Goal: Task Accomplishment & Management: Use online tool/utility

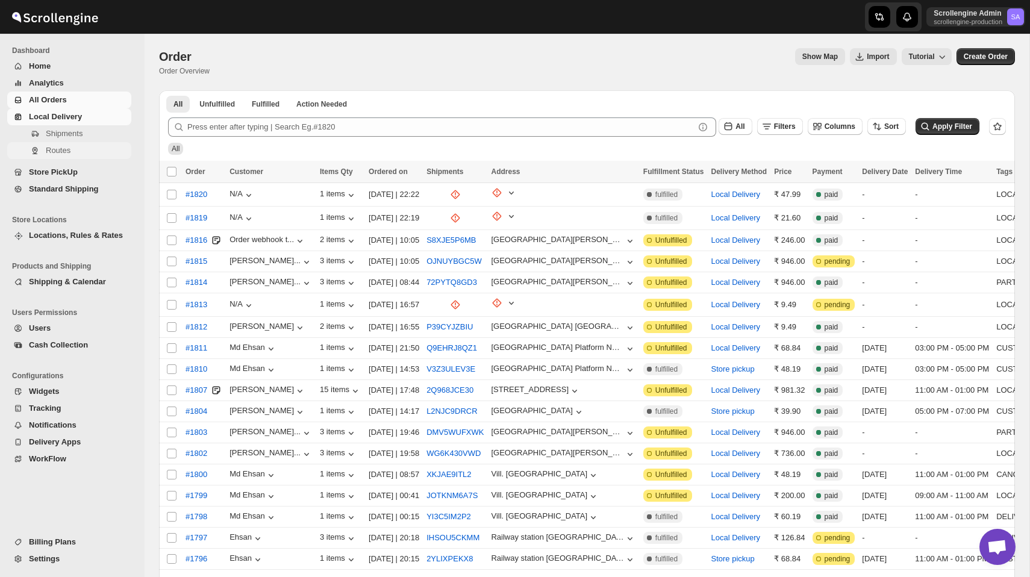
click at [55, 151] on span "Routes" at bounding box center [58, 150] width 25 height 9
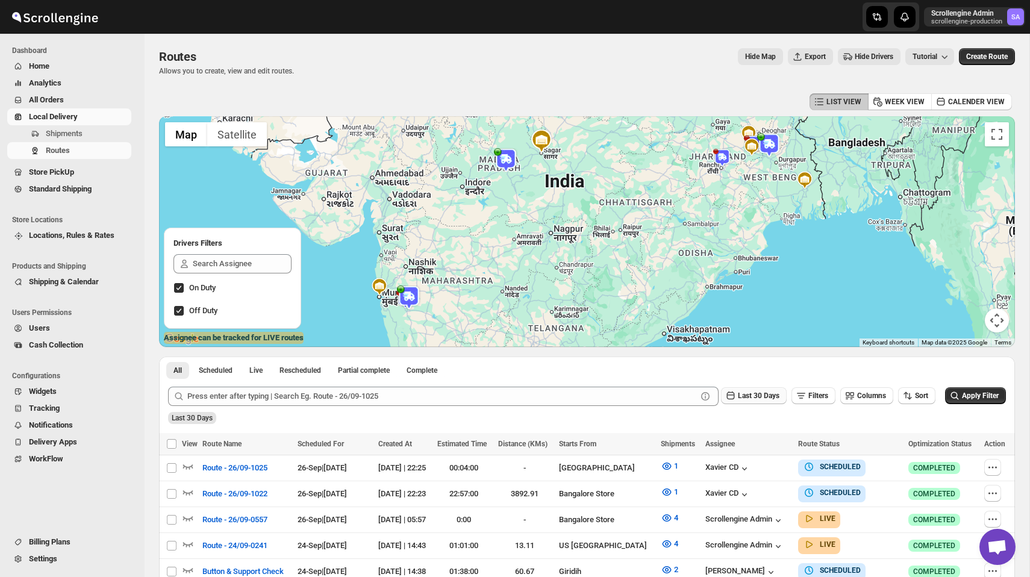
click at [745, 394] on span "Last 30 Days" at bounding box center [759, 396] width 42 height 8
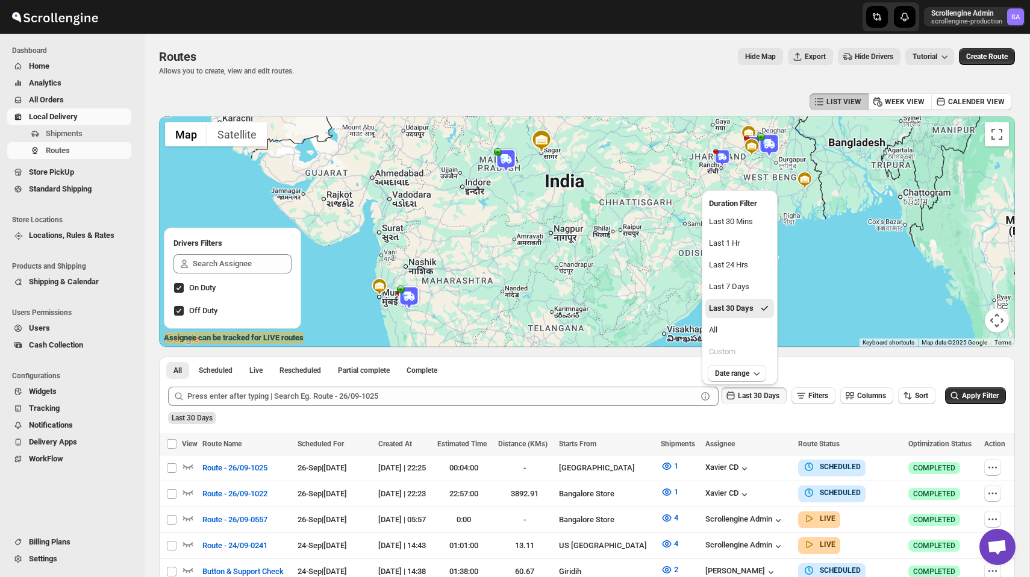
click at [711, 427] on div "Submit Last 30 Days Filters Columns Sort Apply Filter Last 30 Days" at bounding box center [587, 405] width 856 height 55
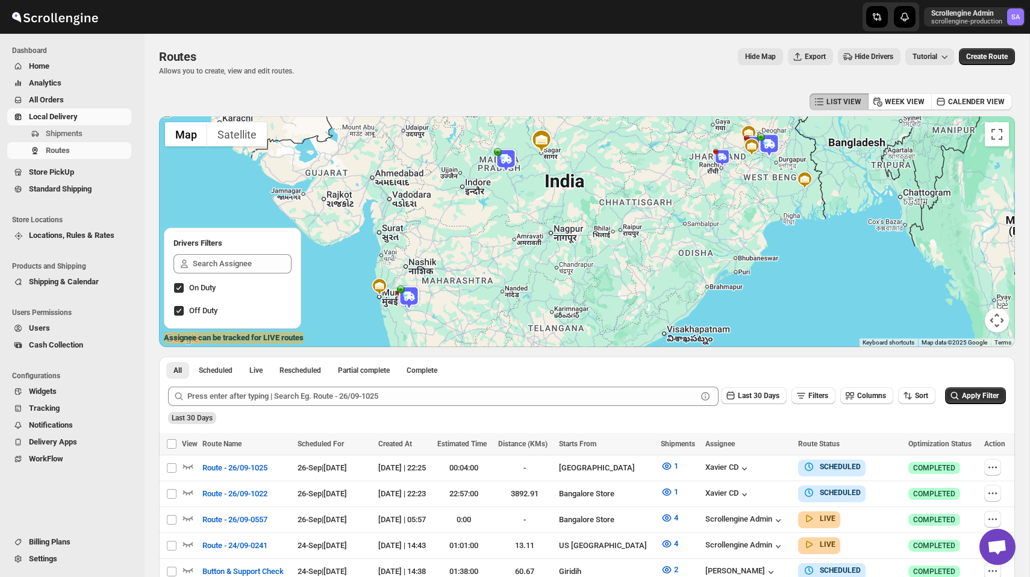
click at [505, 154] on img at bounding box center [506, 160] width 24 height 24
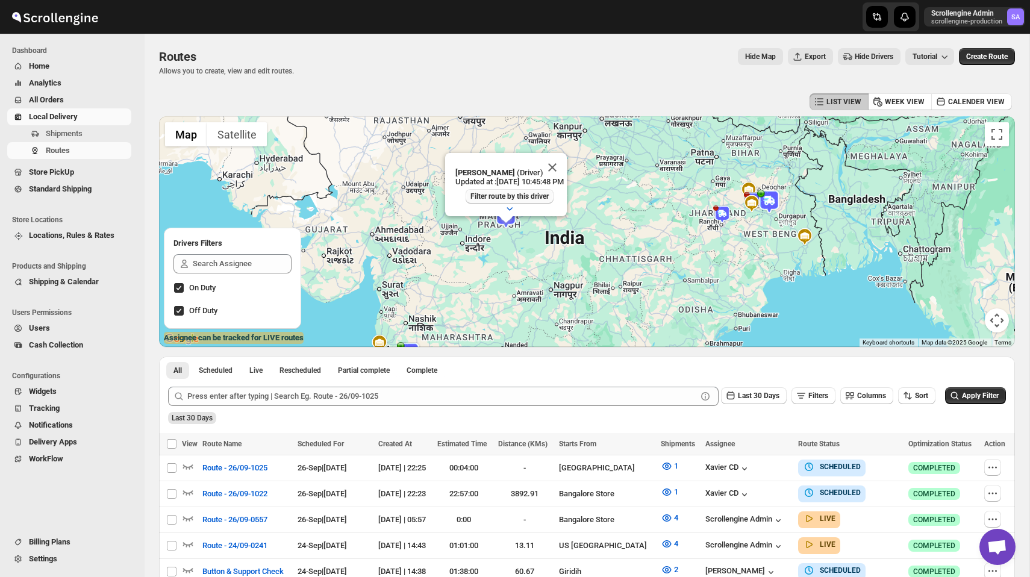
click at [518, 196] on span "Filter route by this driver" at bounding box center [509, 197] width 78 height 10
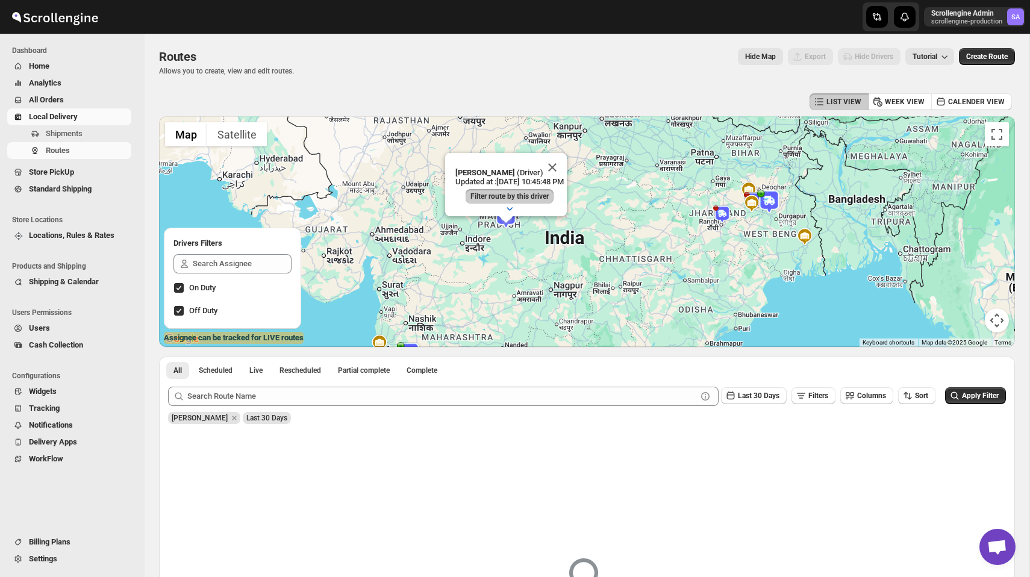
click at [720, 219] on img at bounding box center [722, 214] width 18 height 18
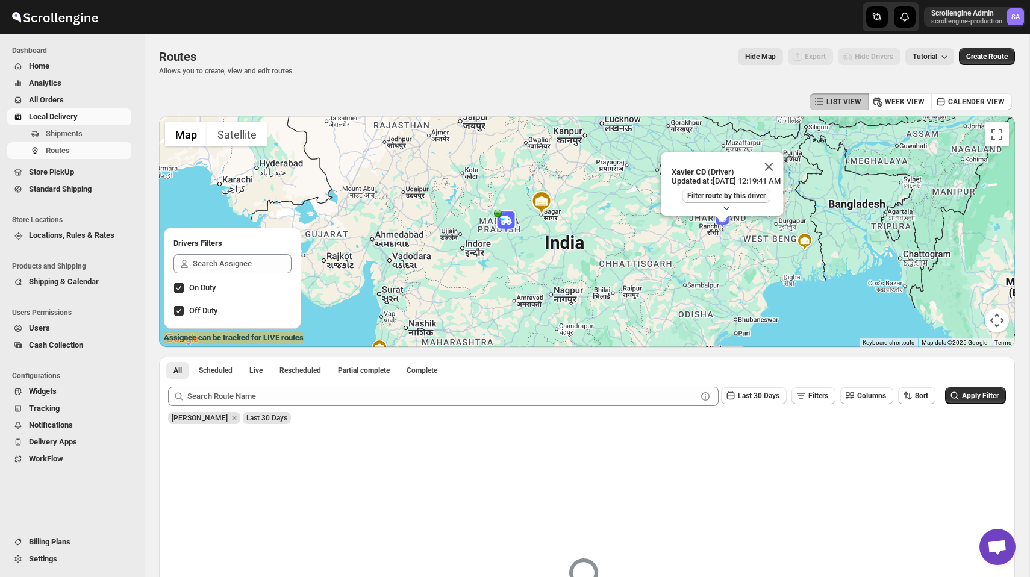
click at [728, 198] on span "Filter route by this driver" at bounding box center [726, 196] width 78 height 10
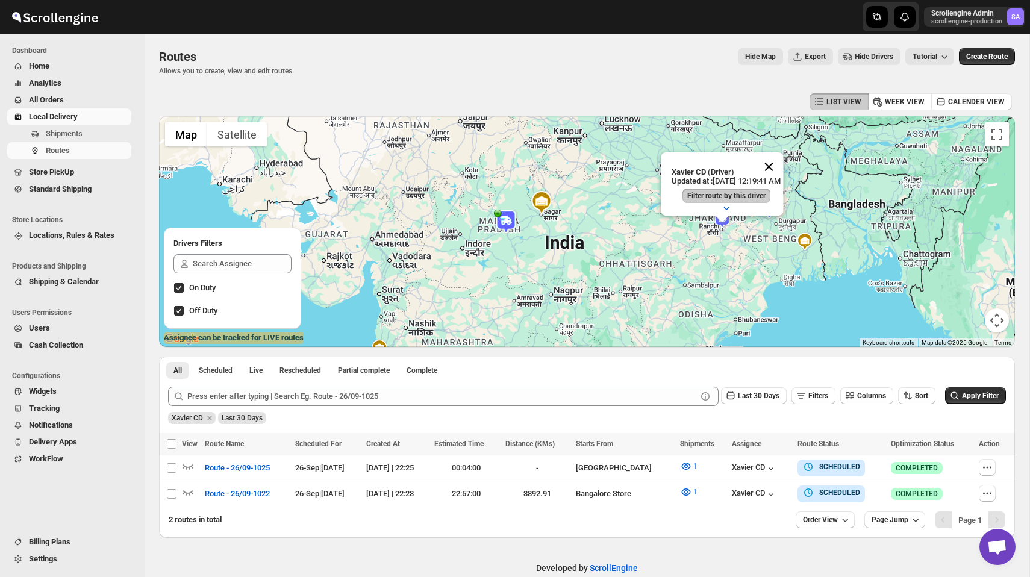
click at [777, 164] on button "Close" at bounding box center [768, 166] width 29 height 29
click at [770, 205] on img at bounding box center [769, 207] width 24 height 24
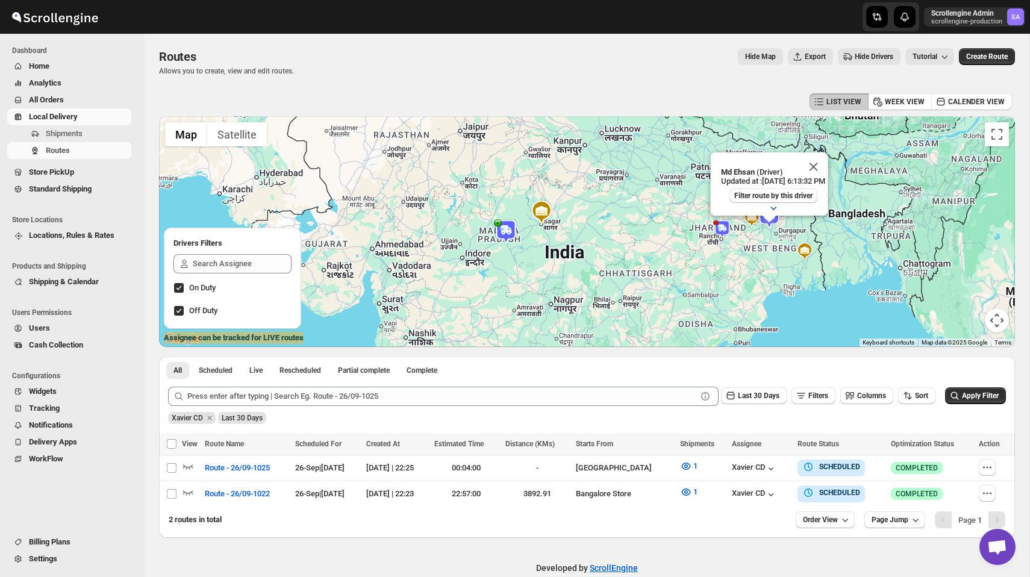
click at [768, 199] on button "button" at bounding box center [773, 207] width 27 height 17
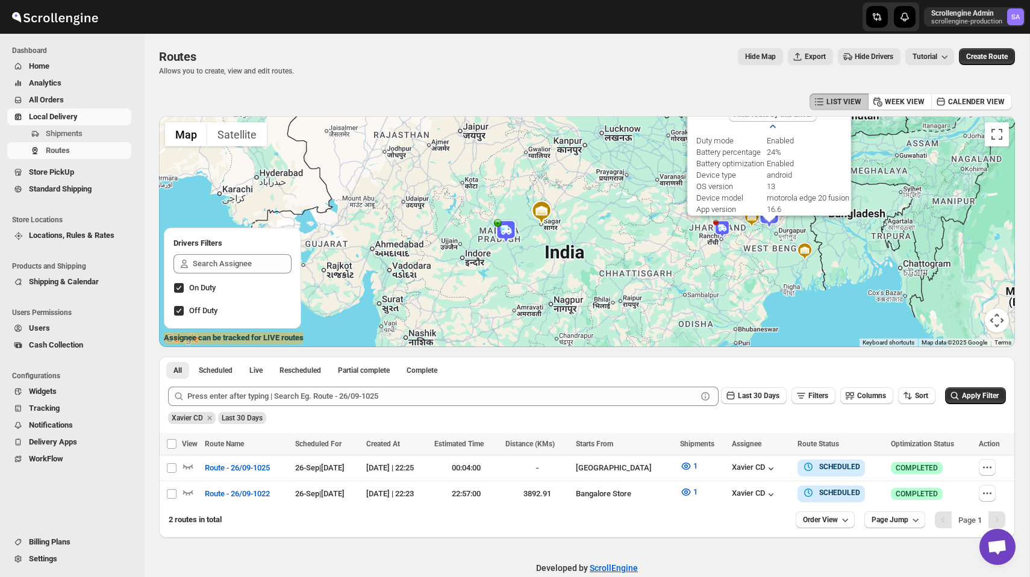
click at [771, 125] on icon "button" at bounding box center [773, 126] width 12 height 12
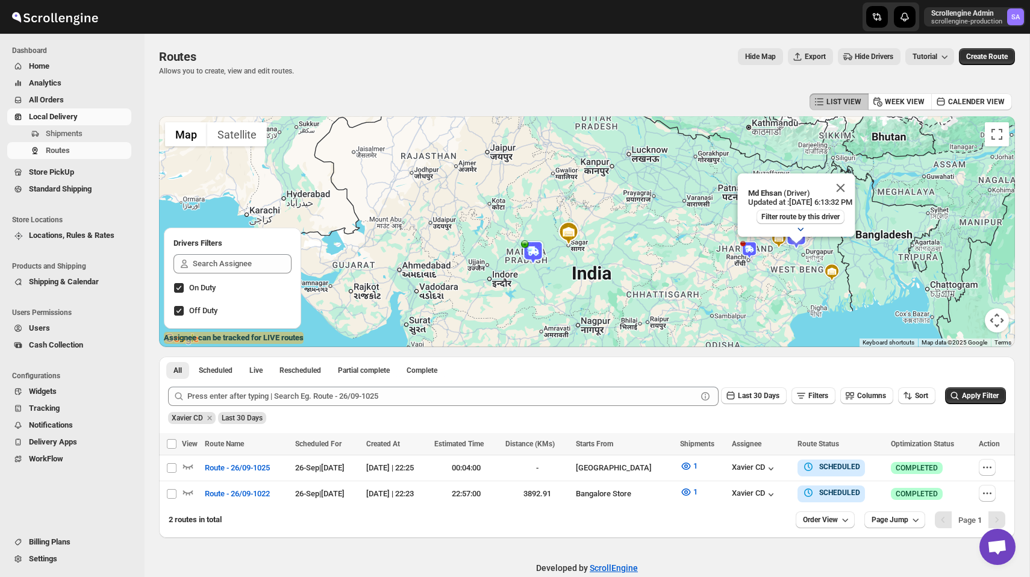
drag, startPoint x: 771, startPoint y: 243, endPoint x: 810, endPoint y: 274, distance: 50.1
click at [810, 274] on div "Md Ehsan (Driver) Updated at : [DATE] 6:13:32 PM Filter route by this driver Du…" at bounding box center [587, 231] width 856 height 231
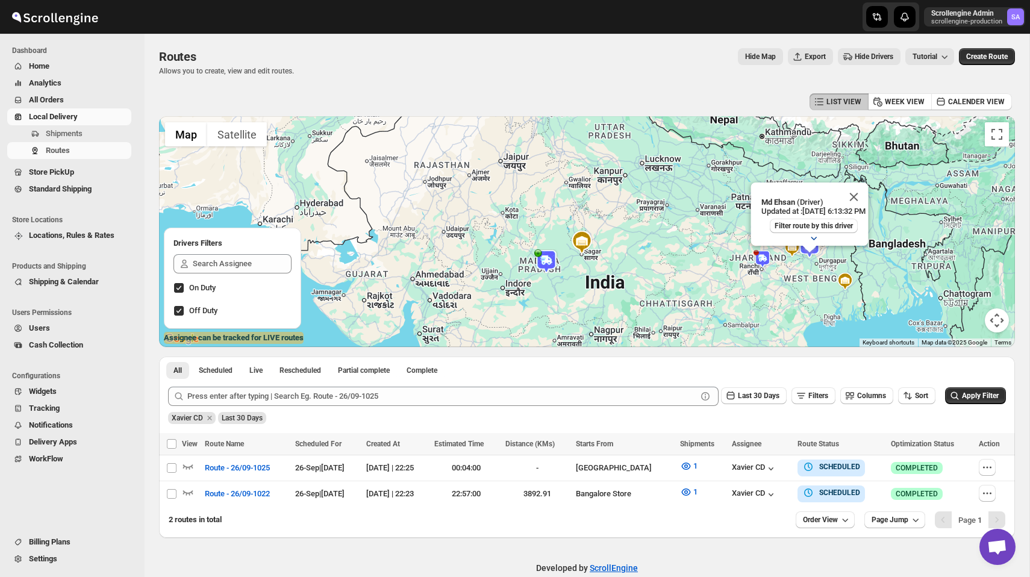
click at [536, 258] on img at bounding box center [546, 261] width 24 height 24
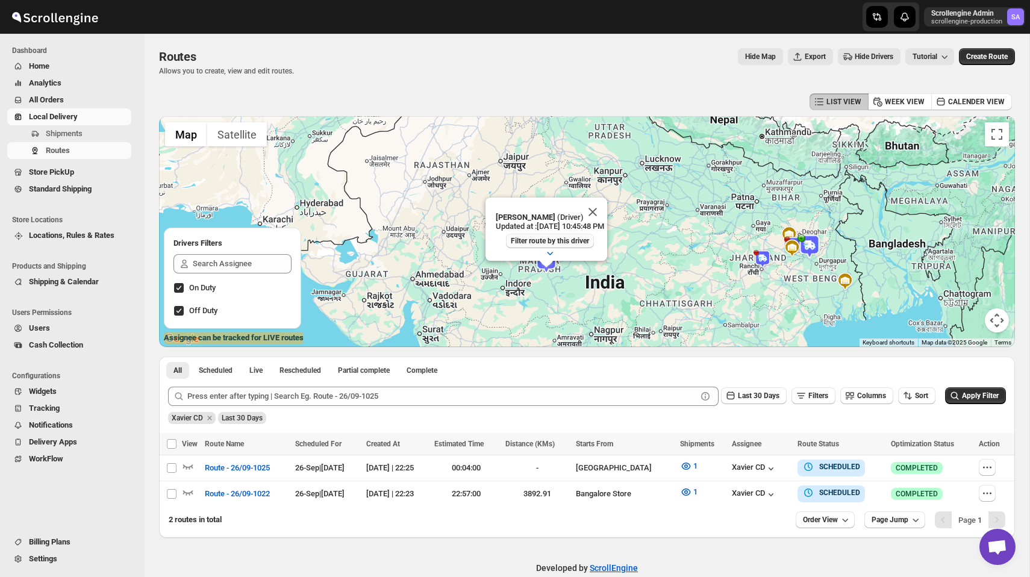
click at [552, 242] on span "Filter route by this driver" at bounding box center [550, 241] width 78 height 10
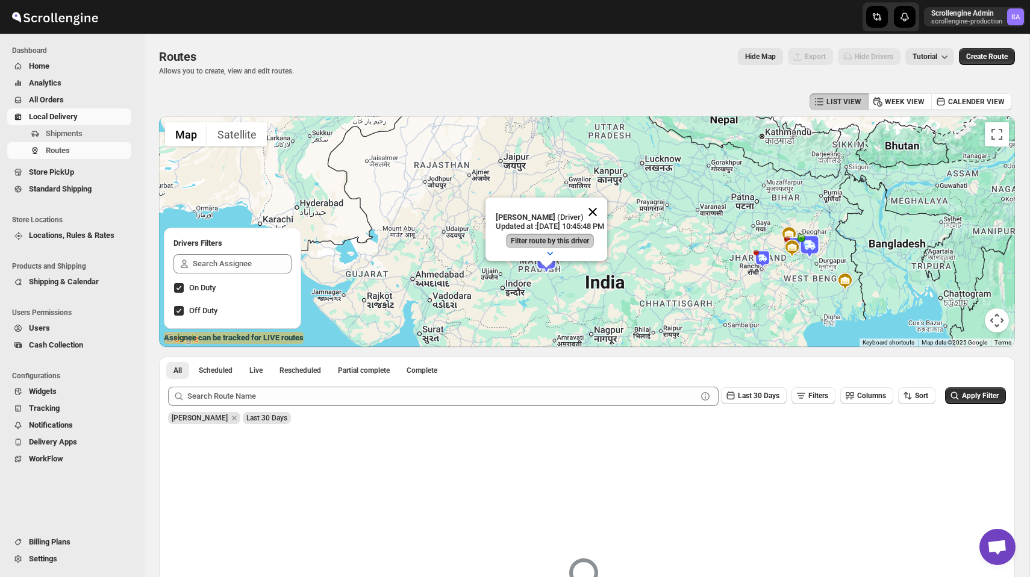
click at [603, 207] on button "Close" at bounding box center [592, 212] width 29 height 29
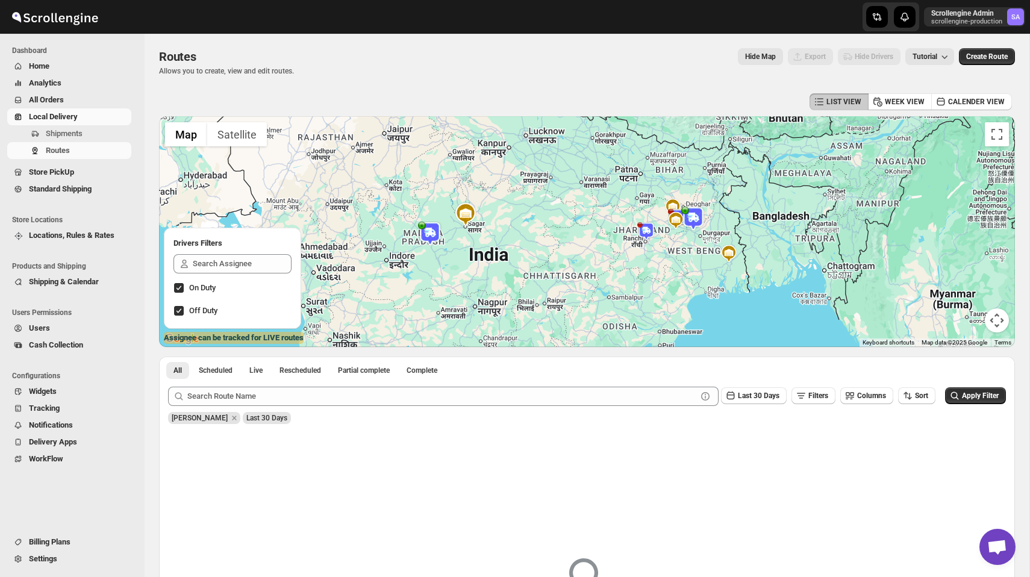
drag, startPoint x: 654, startPoint y: 281, endPoint x: 533, endPoint y: 251, distance: 124.9
click at [533, 251] on div at bounding box center [587, 231] width 856 height 231
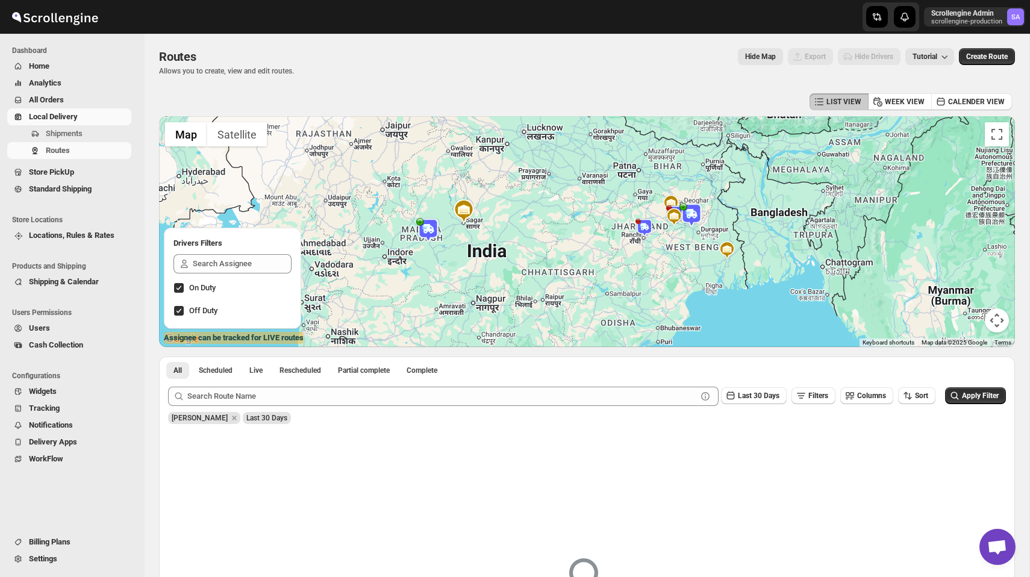
click at [642, 226] on img at bounding box center [645, 228] width 18 height 18
click at [280, 359] on div "All Scheduled Live Rescheduled Partial complete Complete More views All Schedul…" at bounding box center [327, 370] width 337 height 27
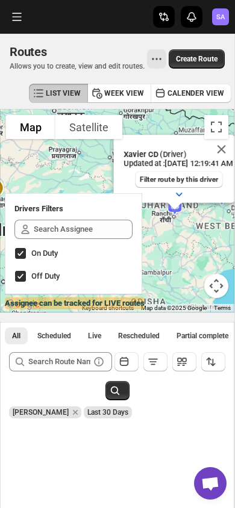
click at [230, 164] on button "Close" at bounding box center [221, 149] width 29 height 29
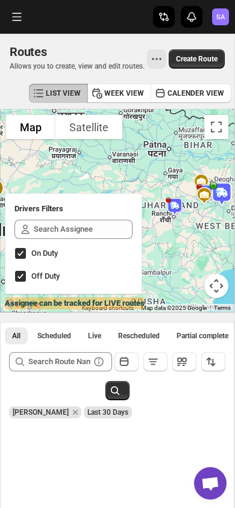
click at [225, 206] on img at bounding box center [222, 194] width 24 height 24
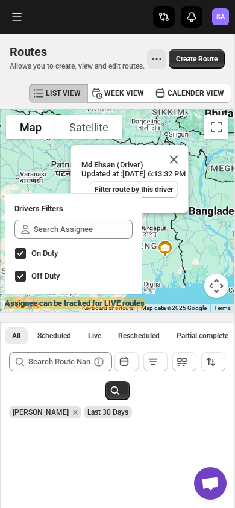
click at [186, 174] on button "Close" at bounding box center [173, 159] width 29 height 29
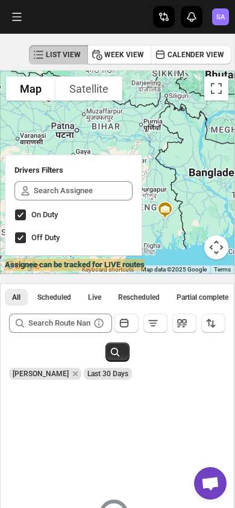
scroll to position [48, 0]
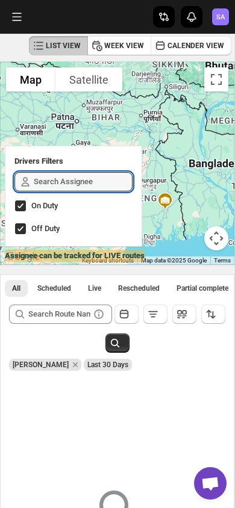
click at [75, 192] on input "text" at bounding box center [83, 181] width 99 height 19
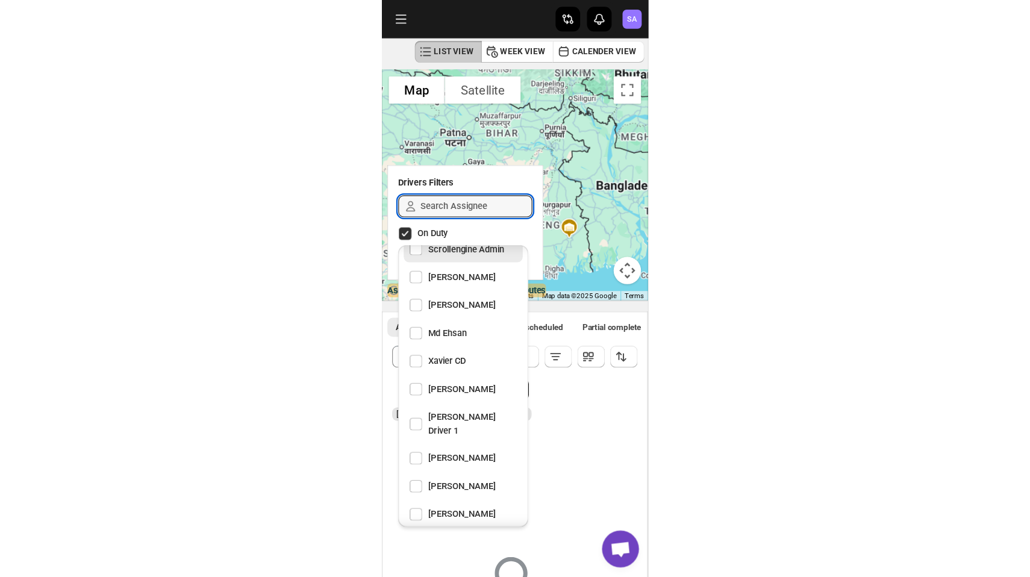
scroll to position [0, 0]
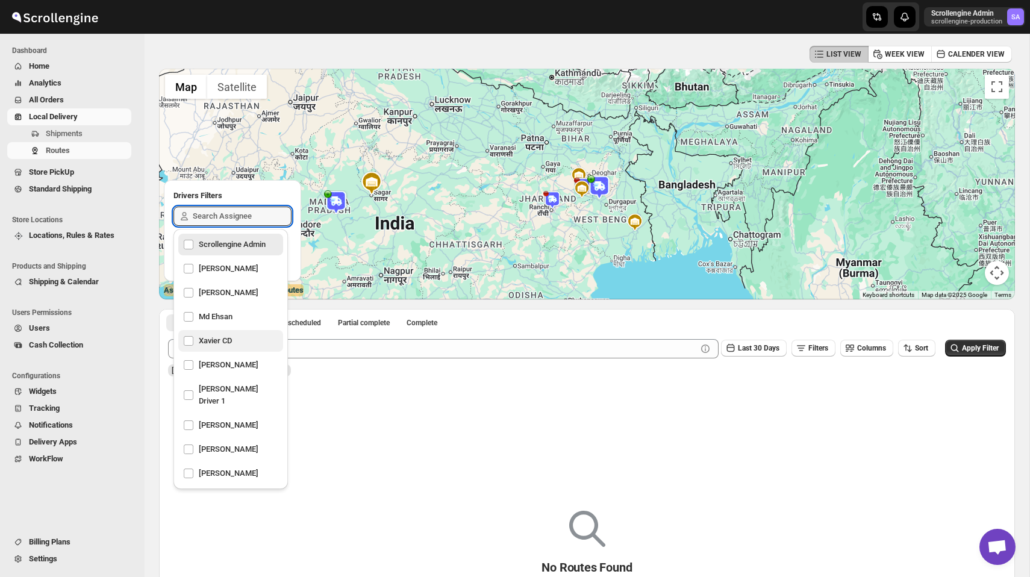
click at [183, 339] on div "Xavier CD" at bounding box center [230, 341] width 105 height 22
checkbox input "true"
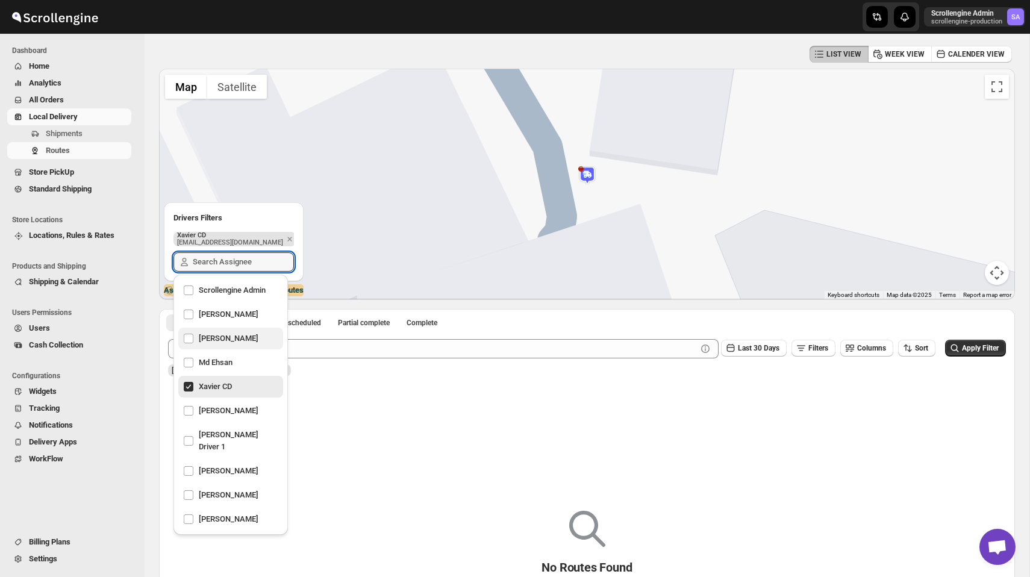
click at [193, 338] on div "[PERSON_NAME]" at bounding box center [230, 338] width 95 height 17
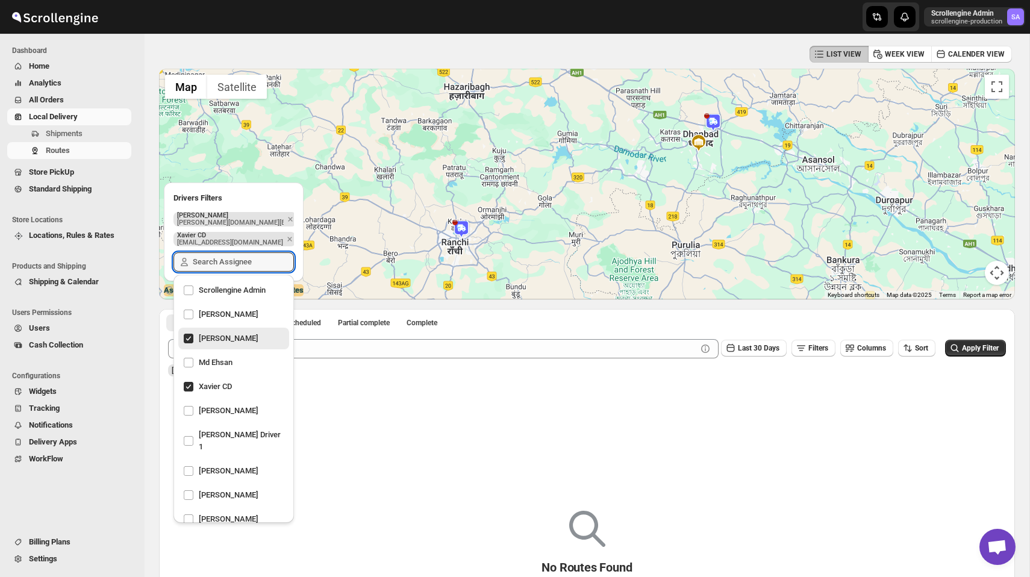
click at [193, 338] on div "[PERSON_NAME]" at bounding box center [233, 338] width 101 height 17
checkbox input "false"
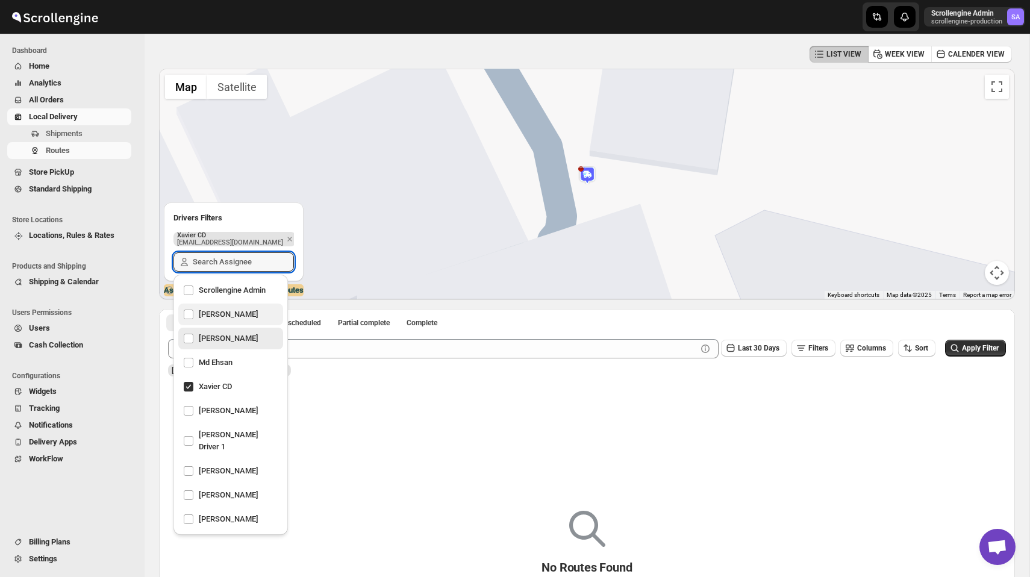
click at [186, 307] on div "[PERSON_NAME]" at bounding box center [230, 314] width 95 height 17
checkbox input "true"
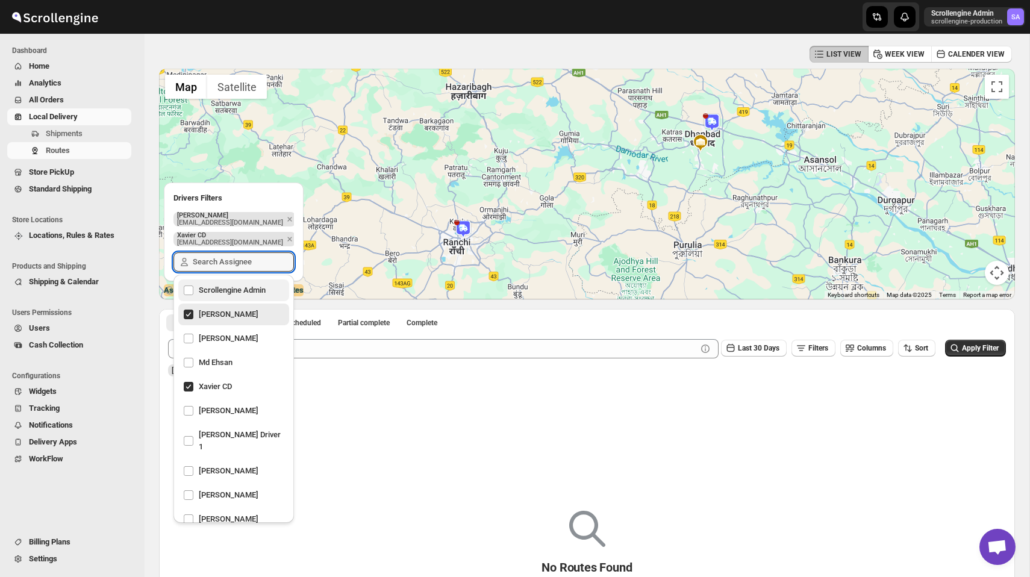
click at [186, 281] on div "Scrollengine Admin" at bounding box center [233, 291] width 111 height 22
checkbox input "true"
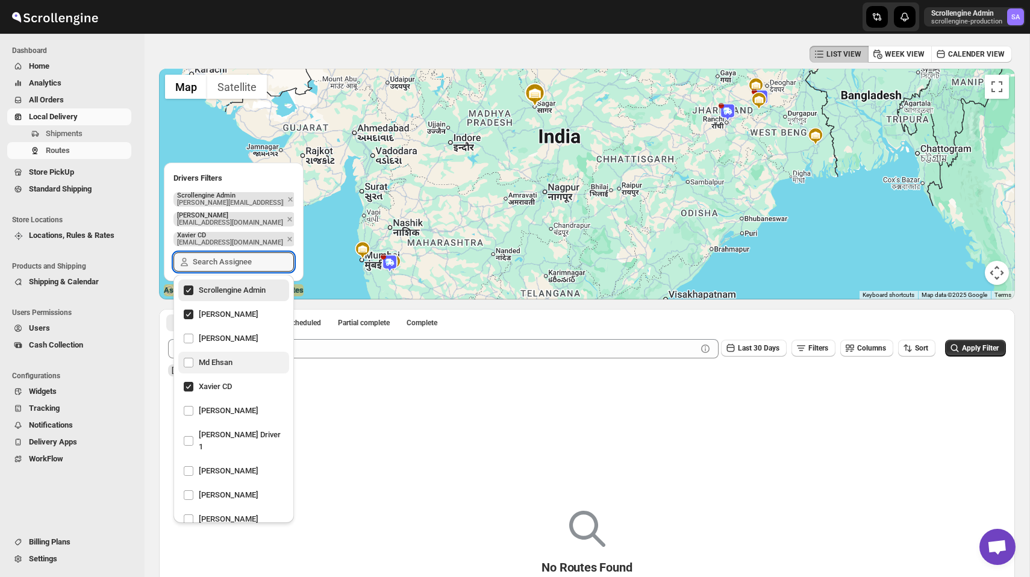
click at [186, 355] on div "Md Ehsan" at bounding box center [233, 362] width 101 height 17
checkbox input "true"
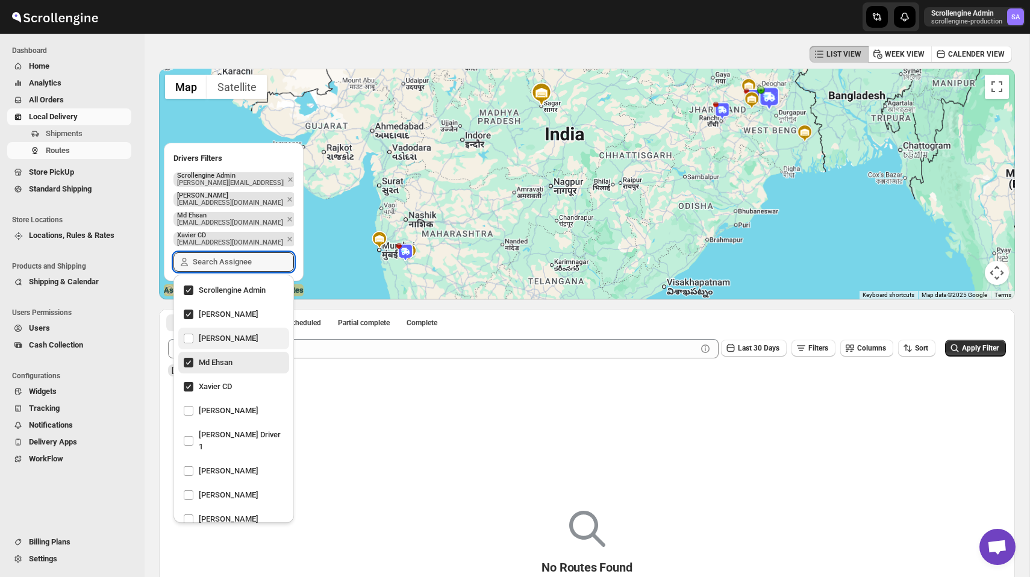
click at [186, 336] on div "[PERSON_NAME]" at bounding box center [233, 338] width 101 height 17
checkbox input "true"
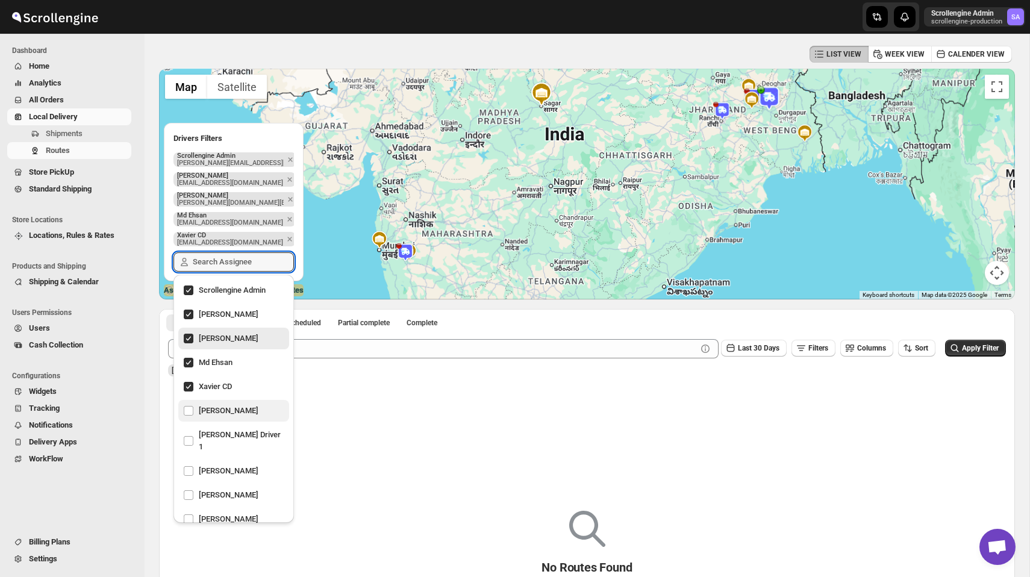
click at [185, 414] on div "[PERSON_NAME]" at bounding box center [233, 410] width 101 height 17
checkbox input "true"
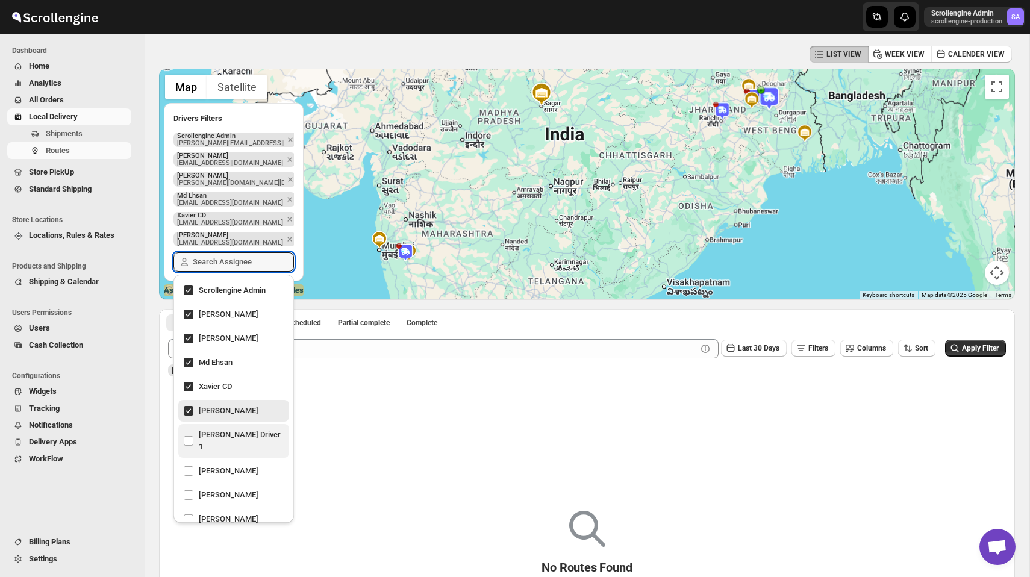
click at [186, 437] on div "[PERSON_NAME] Driver 1" at bounding box center [233, 441] width 101 height 29
checkbox input "true"
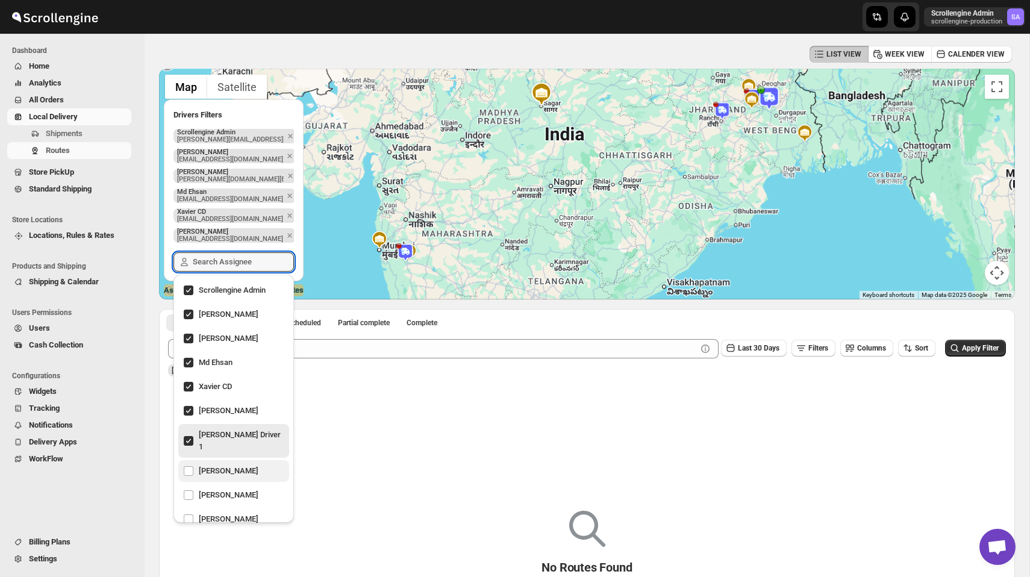
click at [186, 463] on div "[PERSON_NAME]" at bounding box center [233, 471] width 101 height 17
checkbox input "true"
click at [186, 487] on div "[PERSON_NAME]" at bounding box center [233, 495] width 101 height 17
checkbox input "true"
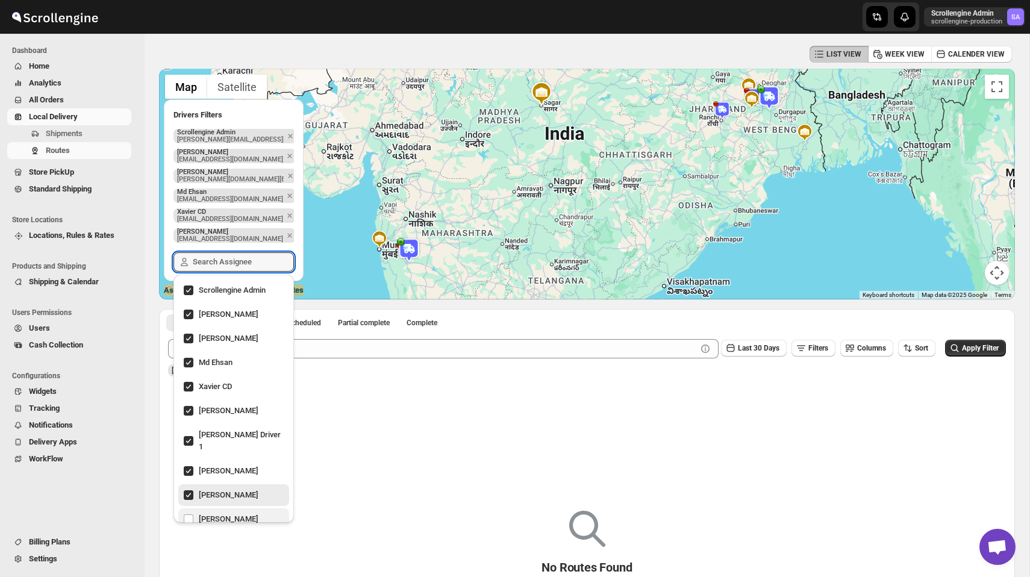
click at [186, 511] on div "[PERSON_NAME]" at bounding box center [233, 519] width 101 height 17
checkbox input "true"
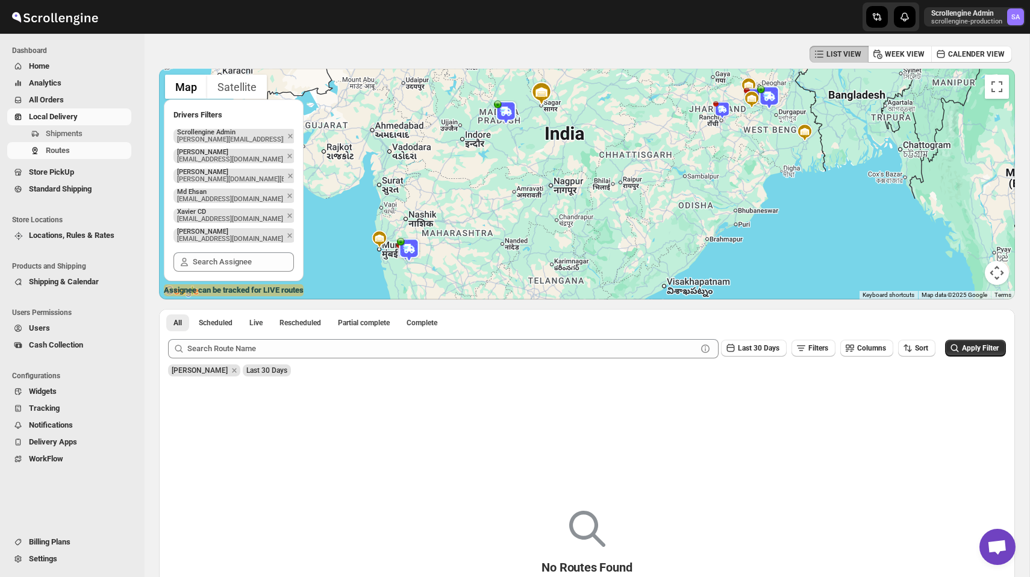
click at [415, 431] on div "No Routes Found Try changing the filters or search term" at bounding box center [587, 568] width 837 height 346
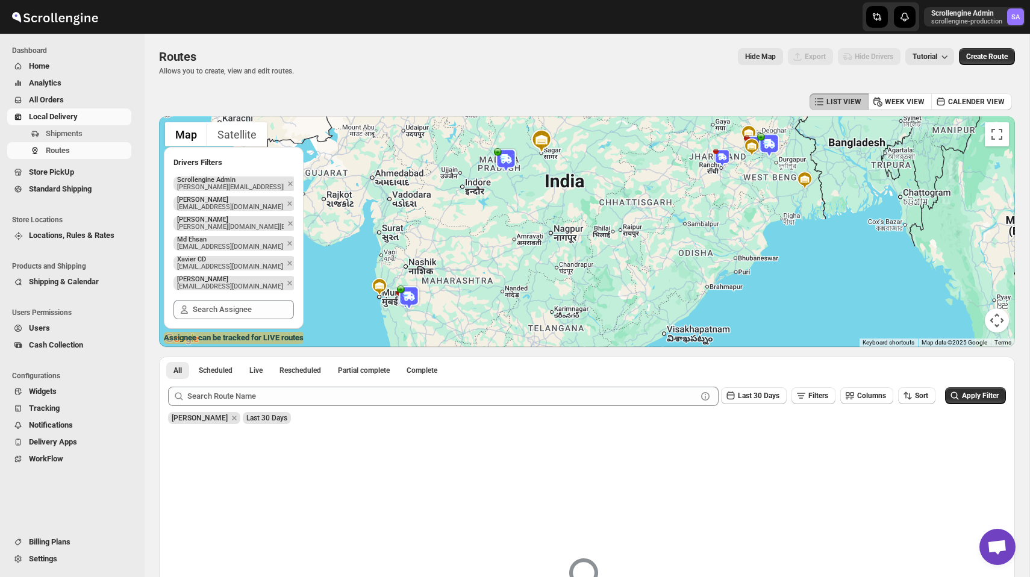
click at [512, 159] on img at bounding box center [506, 160] width 24 height 24
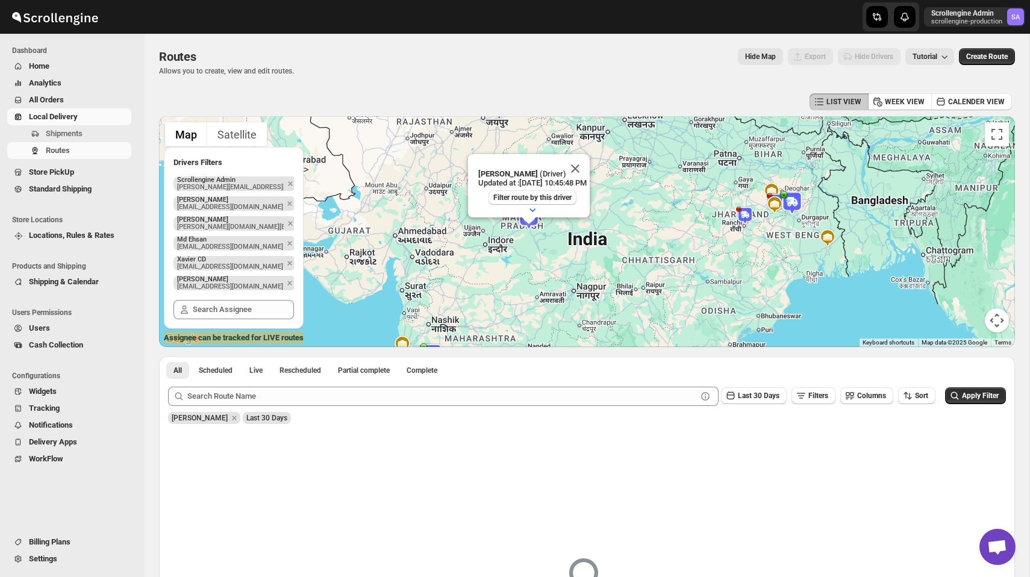
drag, startPoint x: 592, startPoint y: 299, endPoint x: 617, endPoint y: 301, distance: 25.4
click at [617, 301] on div "[PERSON_NAME] (Driver) Updated at : [DATE] 10:45:48 PM Filter route by this dri…" at bounding box center [587, 231] width 856 height 231
click at [246, 133] on button "Satellite" at bounding box center [237, 134] width 60 height 24
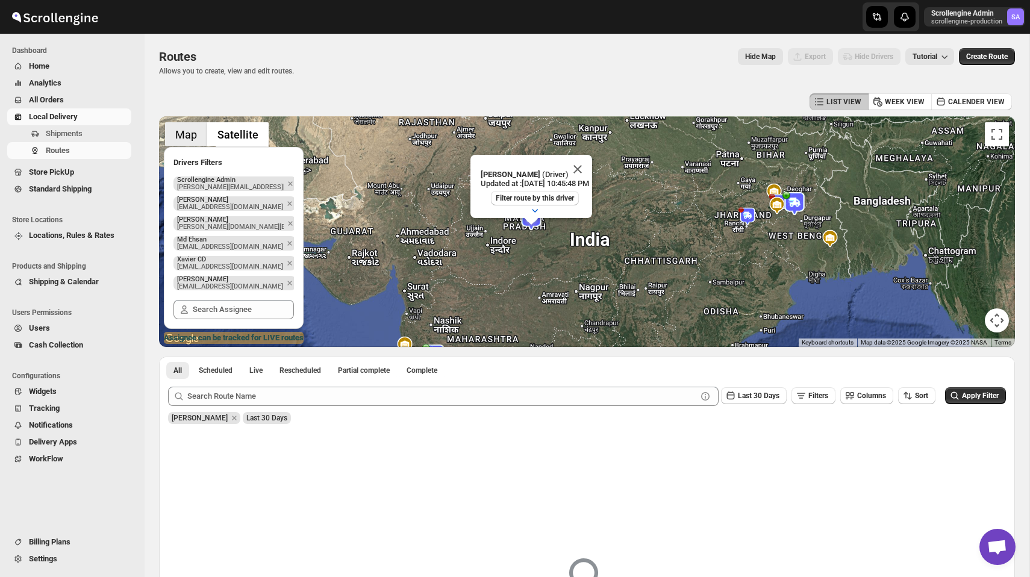
click at [189, 130] on button "Map" at bounding box center [186, 134] width 42 height 24
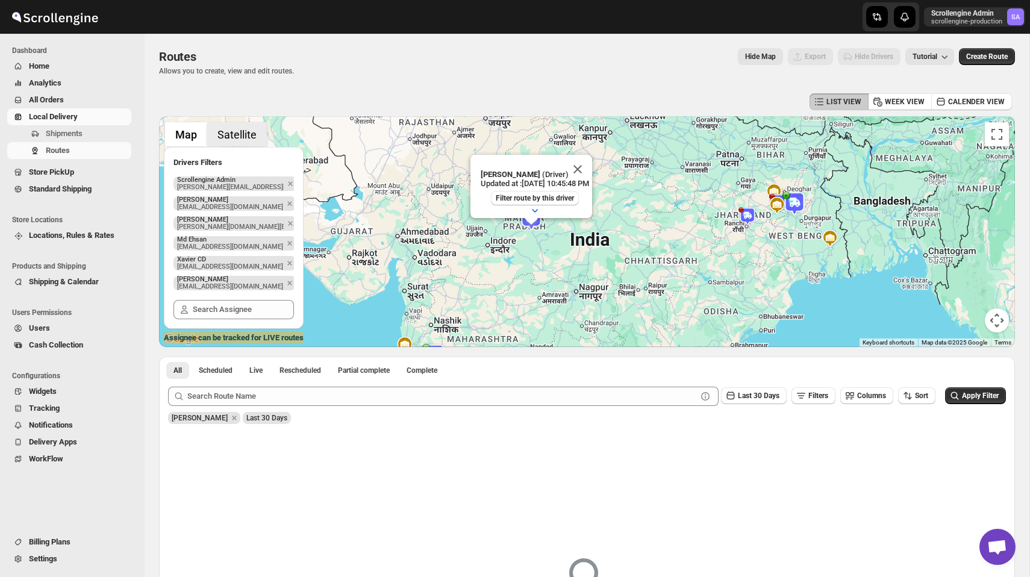
click at [254, 131] on button "Satellite" at bounding box center [237, 134] width 60 height 24
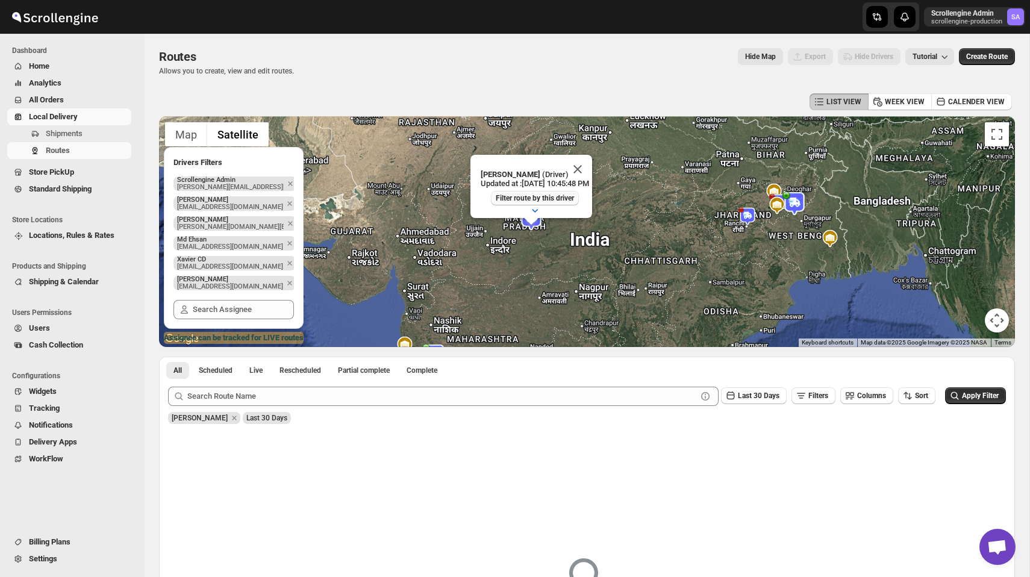
click at [551, 199] on span "Filter route by this driver" at bounding box center [535, 198] width 78 height 10
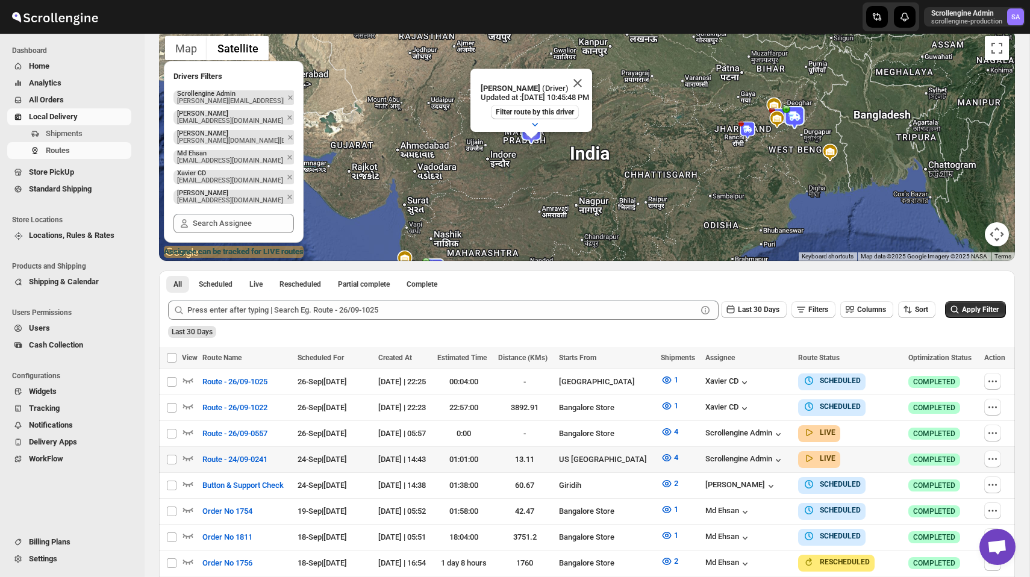
scroll to position [86, 0]
